Goal: Find specific page/section: Find specific page/section

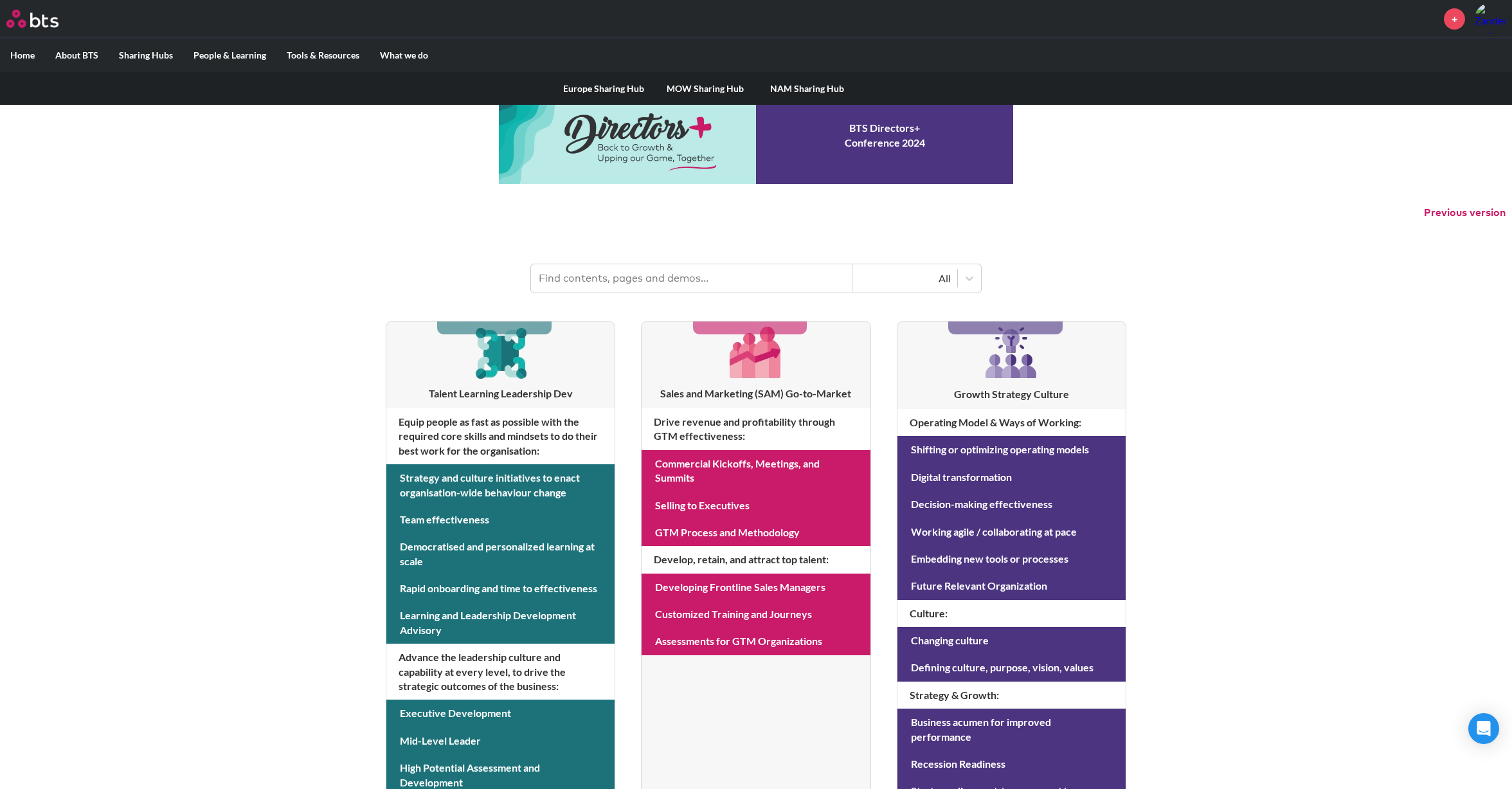
click at [146, 53] on label "Sharing Hubs" at bounding box center [145, 55] width 74 height 33
click at [0, 0] on input "Sharing Hubs" at bounding box center [0, 0] width 0 height 0
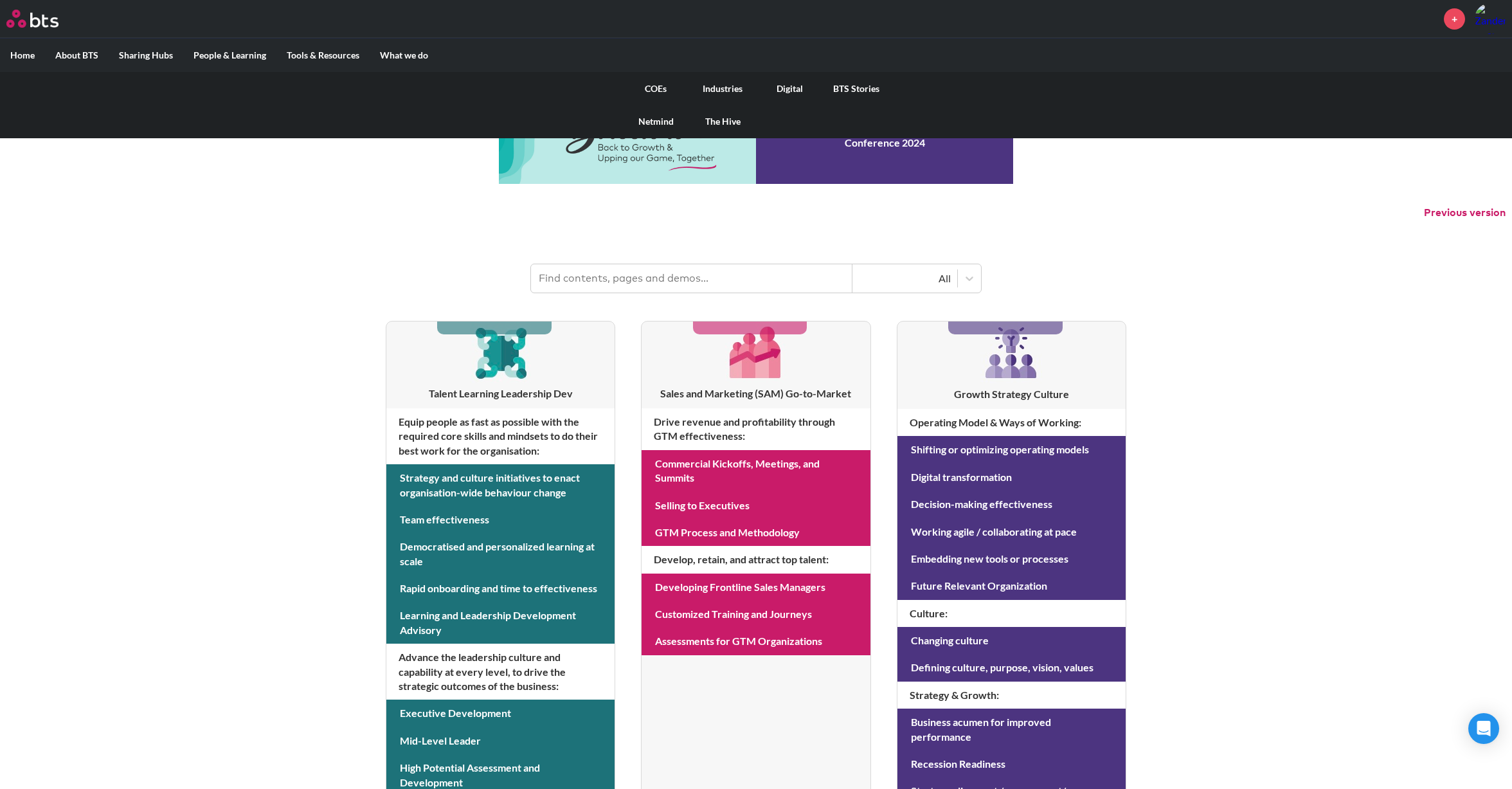
click at [727, 121] on link "The Hive" at bounding box center [722, 121] width 67 height 33
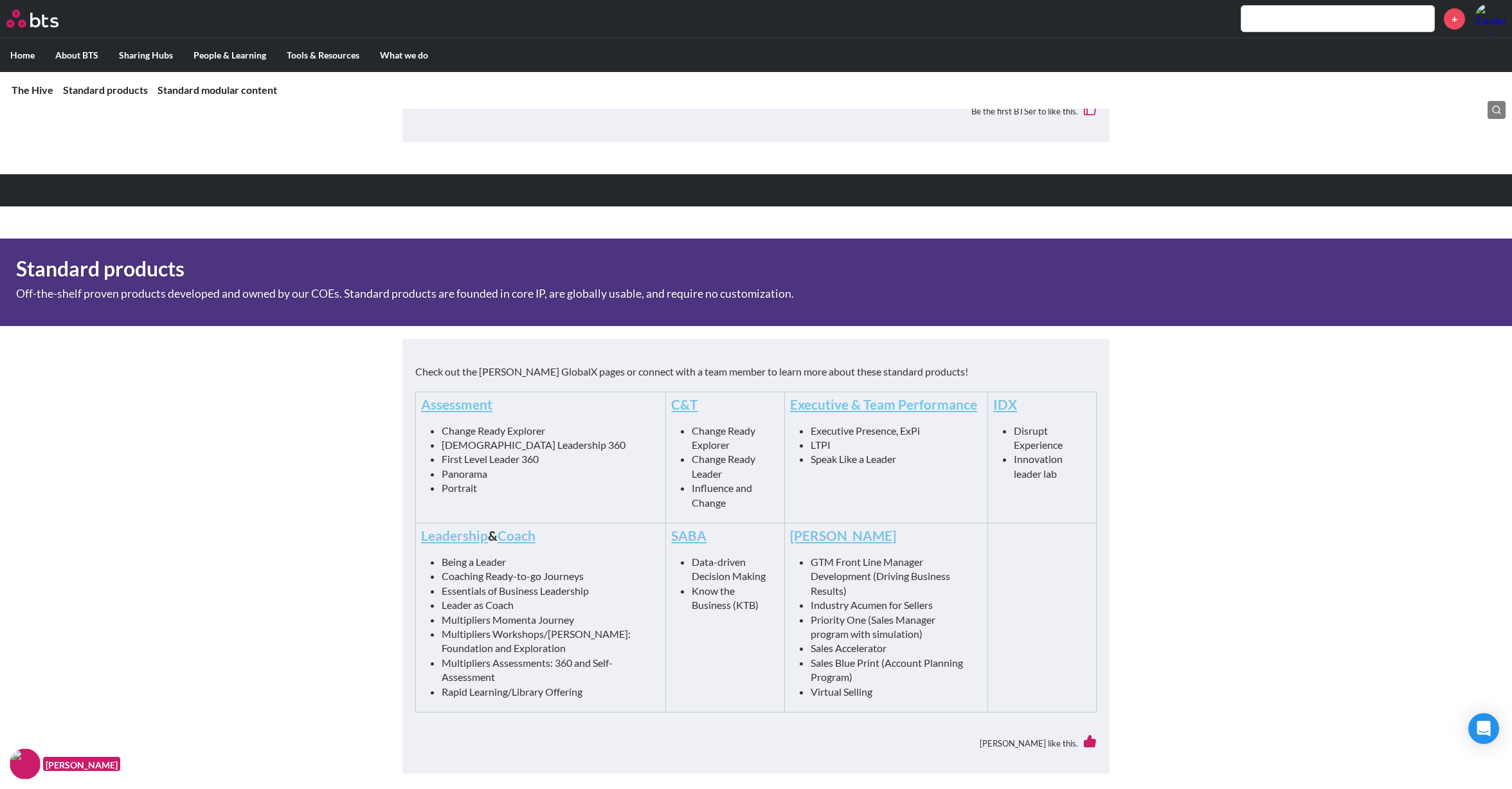
scroll to position [383, 0]
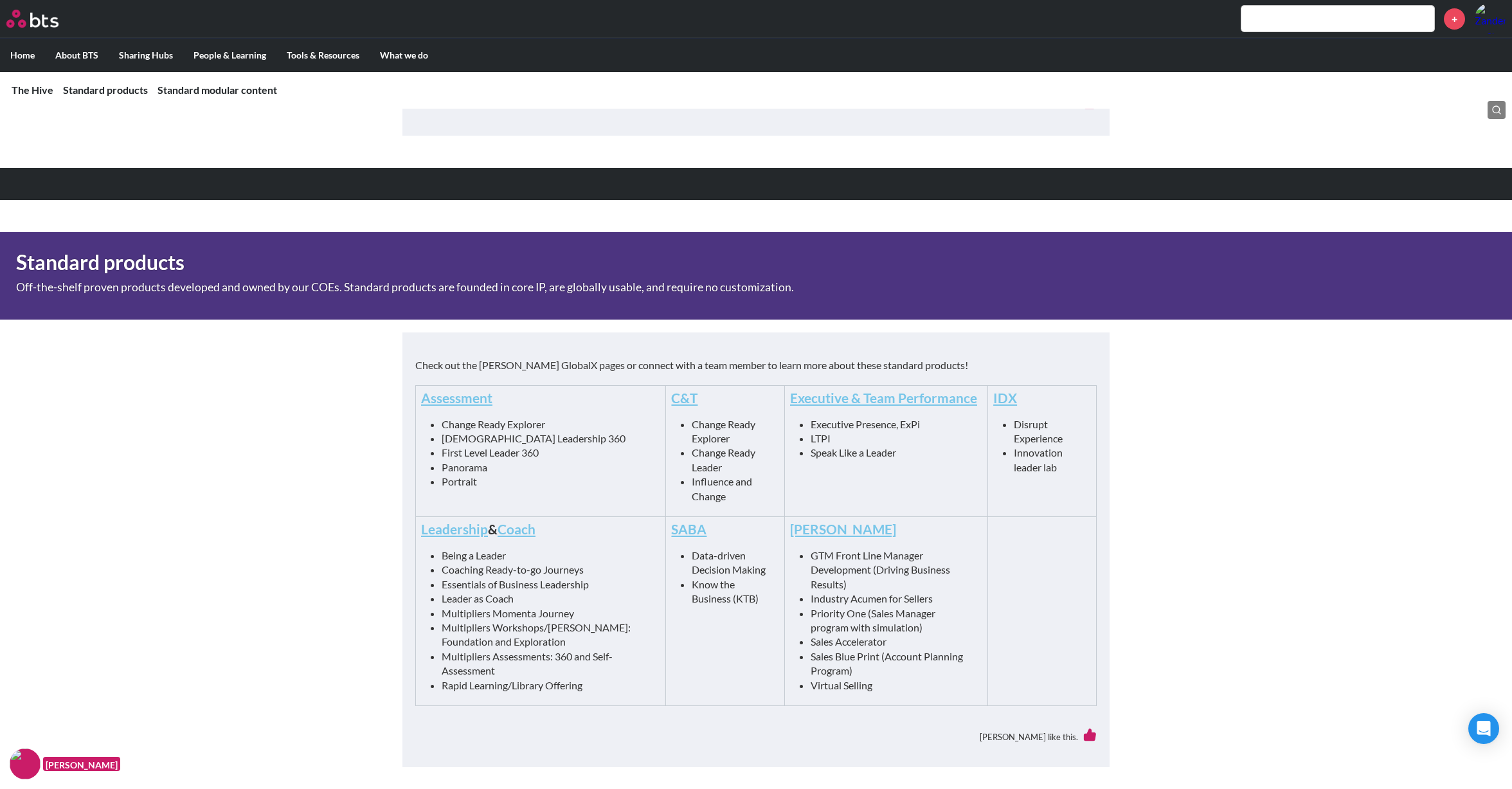
click at [512, 526] on link "Coach" at bounding box center [517, 529] width 38 height 16
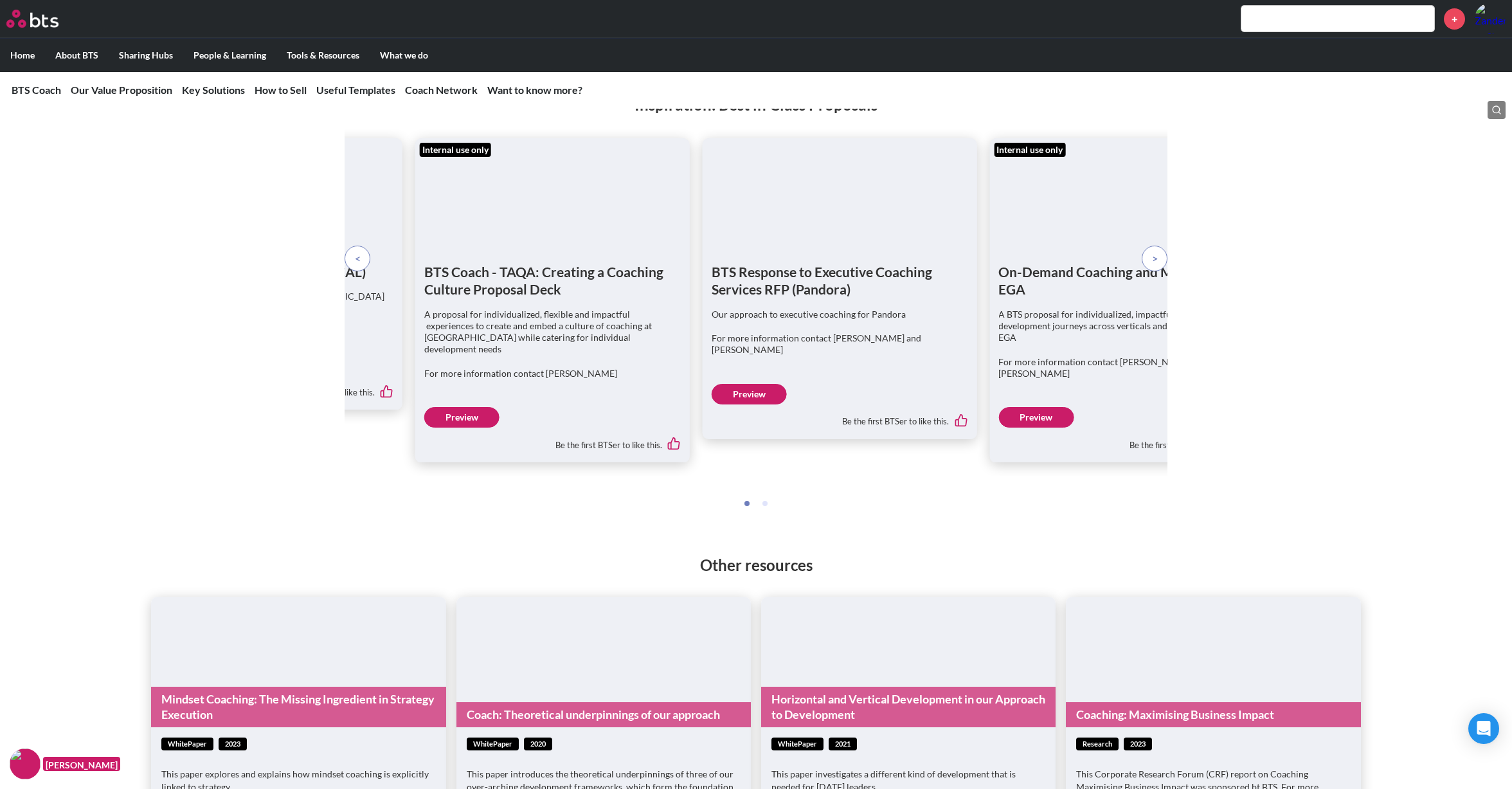
scroll to position [2824, 0]
